Goal: Information Seeking & Learning: Learn about a topic

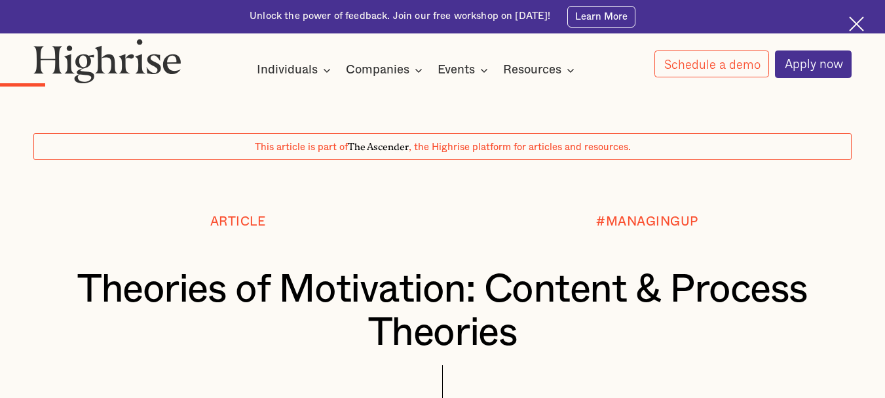
scroll to position [1167, 0]
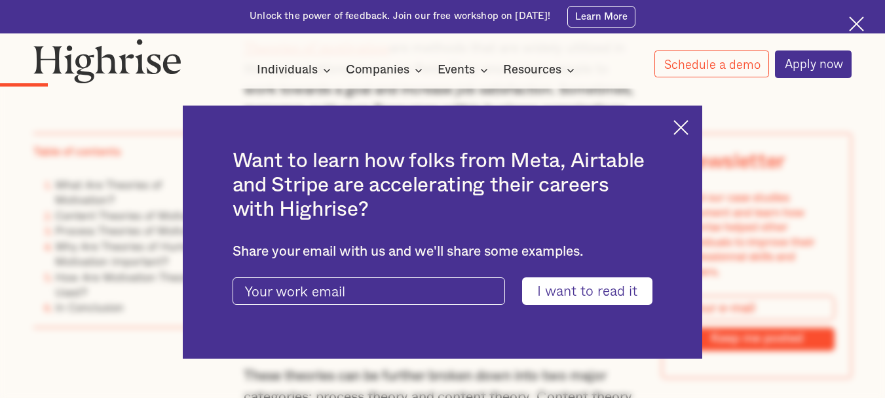
click at [687, 126] on img at bounding box center [680, 127] width 15 height 15
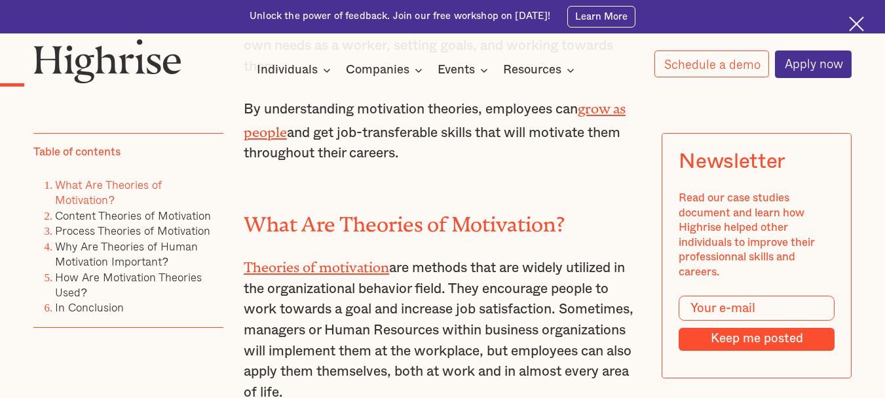
scroll to position [942, 0]
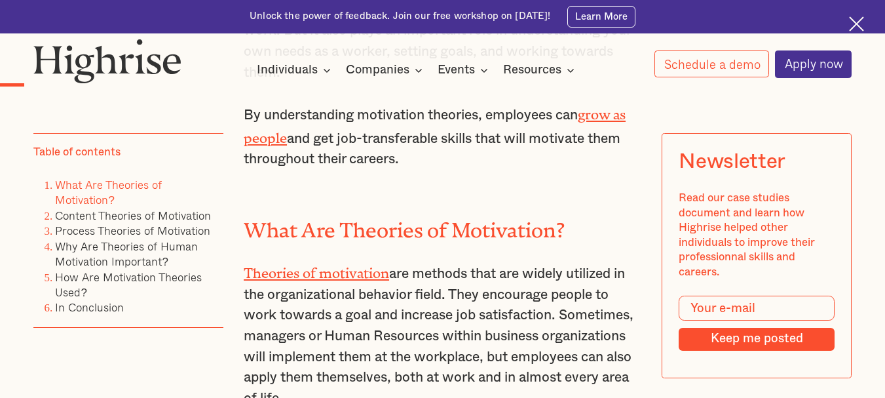
click at [521, 170] on p "By understanding motivation theories, employees can grow as people and get job-…" at bounding box center [443, 135] width 398 height 67
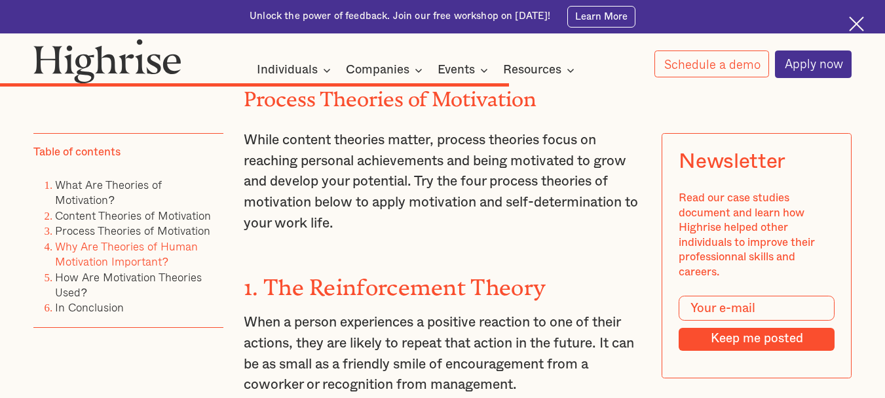
scroll to position [5585, 0]
click at [556, 130] on p "While content theories matter, process theories focus on reaching personal achi…" at bounding box center [443, 182] width 398 height 104
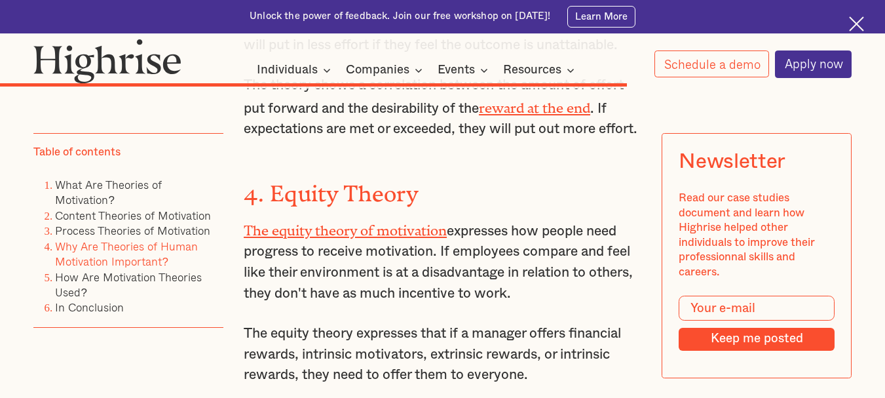
scroll to position [6706, 0]
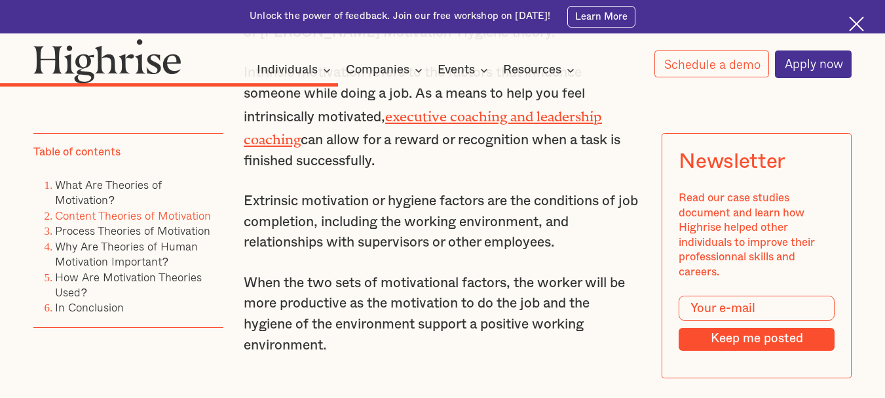
scroll to position [3959, 0]
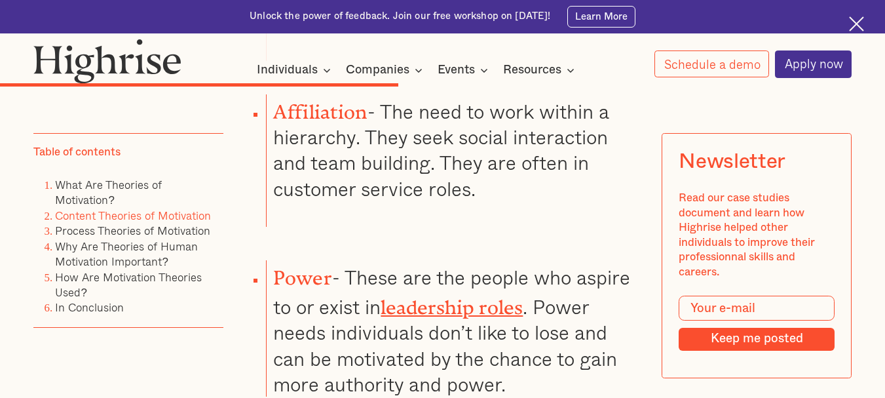
scroll to position [4546, 0]
